Goal: Task Accomplishment & Management: Manage account settings

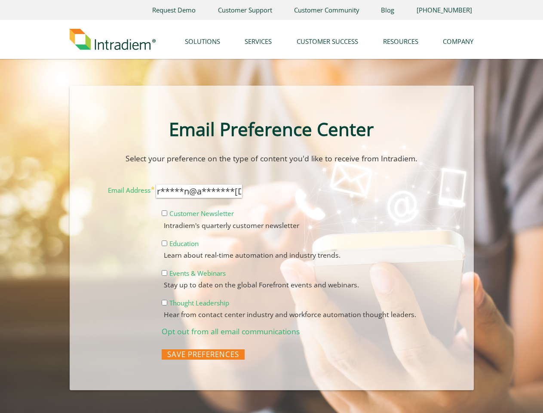
click at [271, 206] on form "Email Address r*****n@a*******[DOMAIN_NAME] Customer Newsletter Intradiem's qua…" at bounding box center [271, 271] width 363 height 185
click at [458, 39] on link "Company" at bounding box center [458, 39] width 31 height 22
